Goal: Task Accomplishment & Management: Complete application form

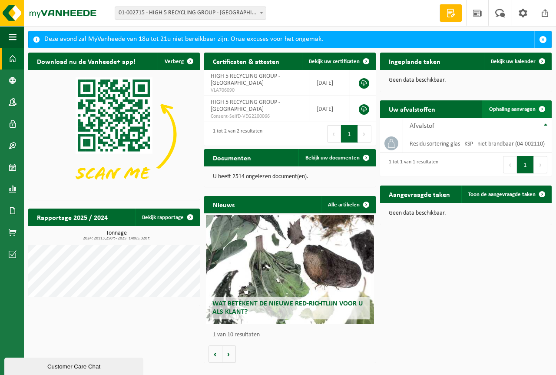
click at [506, 110] on span "Ophaling aanvragen" at bounding box center [512, 109] width 46 height 6
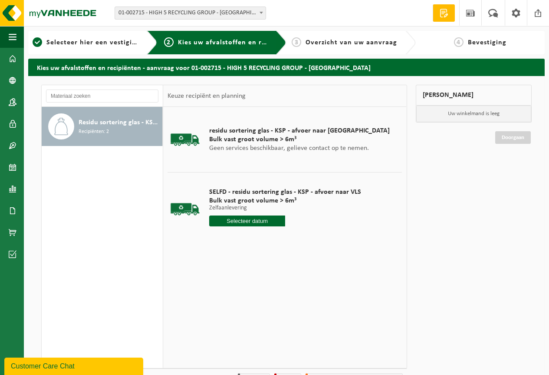
click at [232, 217] on input "text" at bounding box center [247, 220] width 76 height 11
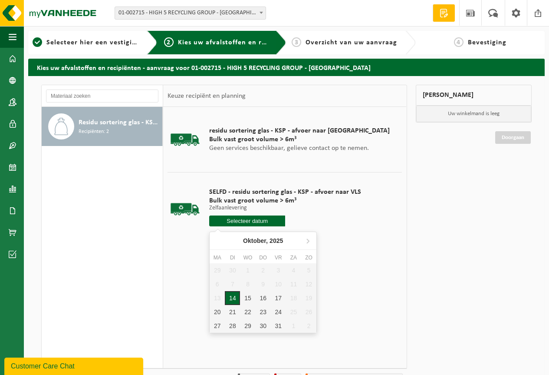
click at [234, 297] on div "14" at bounding box center [232, 298] width 15 height 14
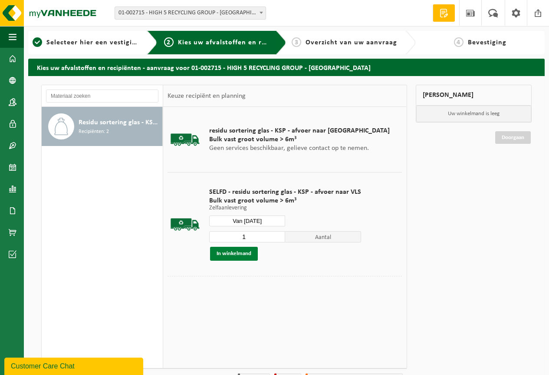
click at [230, 257] on button "In winkelmand" at bounding box center [234, 254] width 48 height 14
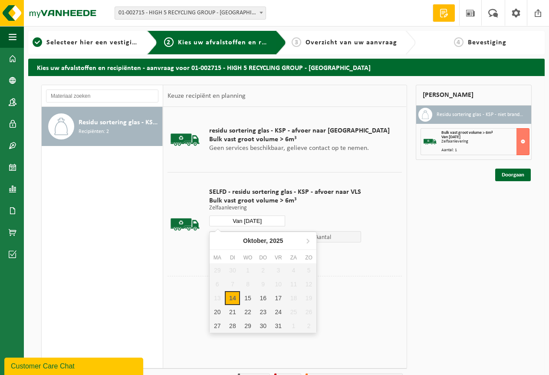
click at [248, 221] on input "Van 2025-10-14" at bounding box center [247, 220] width 76 height 11
click at [246, 294] on div "15" at bounding box center [247, 298] width 15 height 14
type input "Van 2025-10-15"
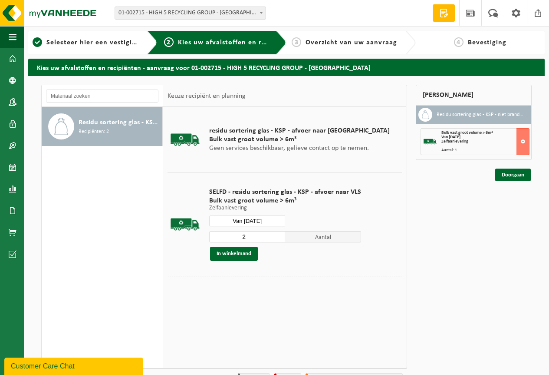
click at [278, 234] on input "2" at bounding box center [247, 236] width 76 height 11
click at [249, 252] on button "In winkelmand" at bounding box center [234, 254] width 48 height 14
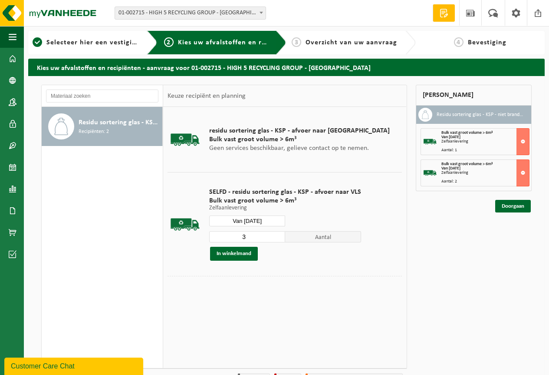
click at [278, 235] on input "3" at bounding box center [247, 236] width 76 height 11
type input "2"
click at [276, 237] on input "2" at bounding box center [247, 236] width 76 height 11
click at [244, 213] on div "SELFD - residu sortering glas - KSP - afvoer naar VLS Bulk vast groot volume > …" at bounding box center [285, 224] width 161 height 90
click at [244, 218] on input "Van 2025-10-15" at bounding box center [247, 220] width 76 height 11
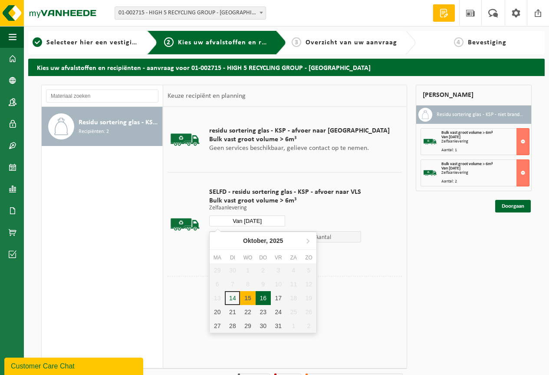
click at [263, 292] on div "16" at bounding box center [263, 298] width 15 height 14
type input "Van 2025-10-16"
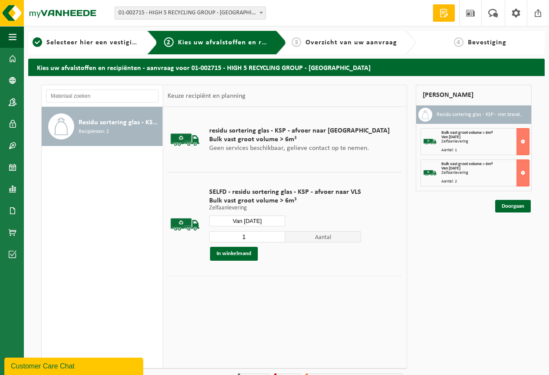
type input "1"
click at [278, 238] on input "1" at bounding box center [247, 236] width 76 height 11
click at [243, 254] on button "In winkelmand" at bounding box center [234, 254] width 48 height 14
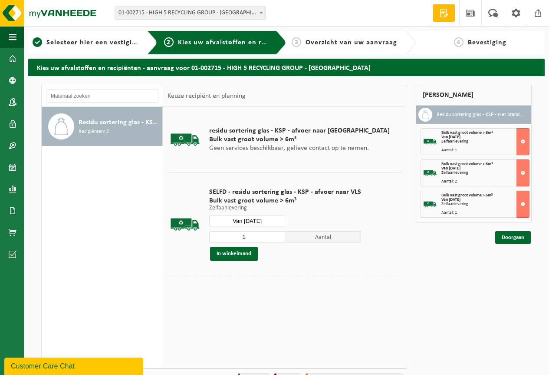
click at [274, 221] on input "Van 2025-10-16" at bounding box center [247, 220] width 76 height 11
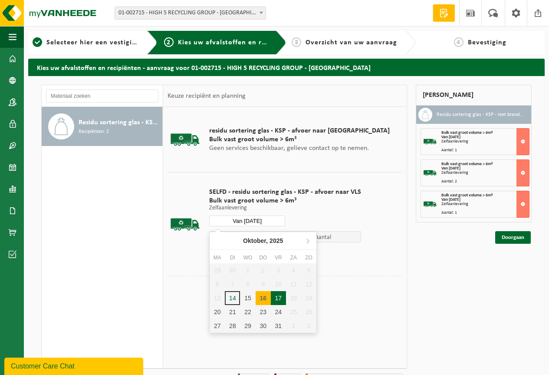
click at [278, 293] on div "17" at bounding box center [278, 298] width 15 height 14
type input "Van 2025-10-17"
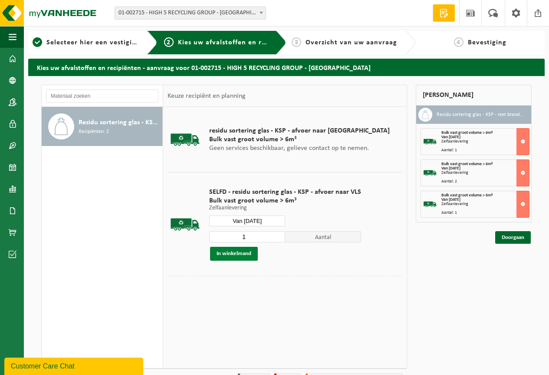
click at [251, 249] on button "In winkelmand" at bounding box center [234, 254] width 48 height 14
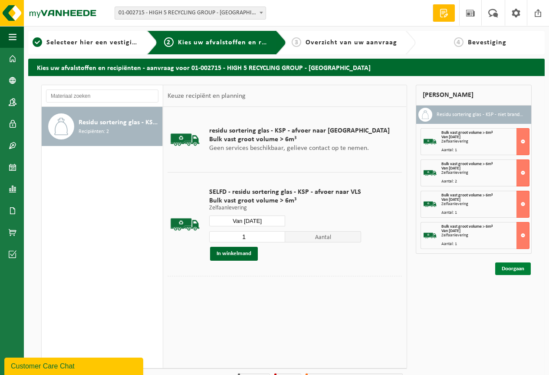
click at [518, 269] on link "Doorgaan" at bounding box center [513, 268] width 36 height 13
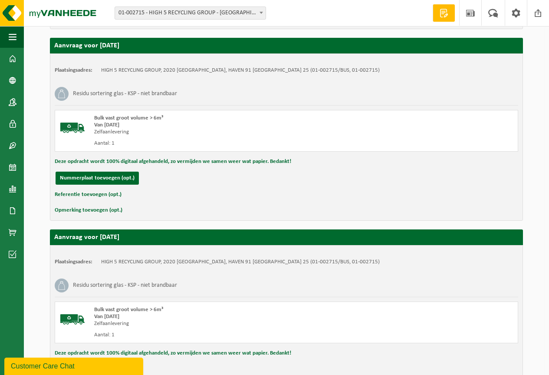
scroll to position [617, 0]
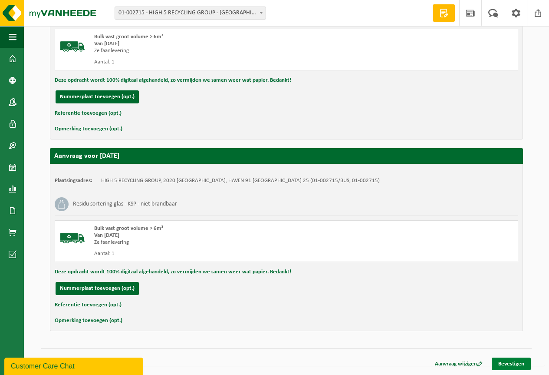
click at [505, 359] on link "Bevestigen" at bounding box center [511, 363] width 39 height 13
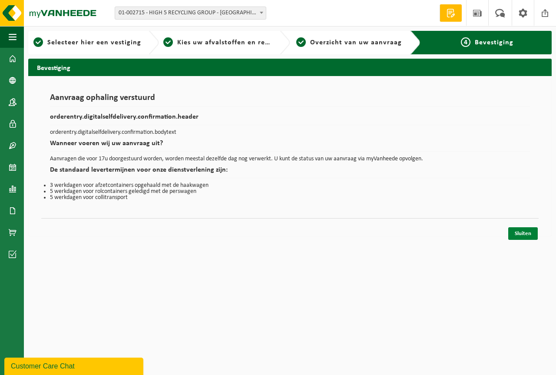
click at [526, 231] on link "Sluiten" at bounding box center [523, 233] width 30 height 13
